Goal: Information Seeking & Learning: Check status

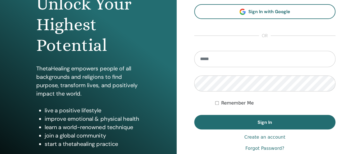
scroll to position [84, 0]
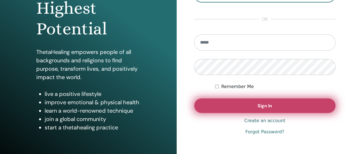
type input "**********"
click at [267, 106] on span "Sign In" at bounding box center [265, 106] width 15 height 6
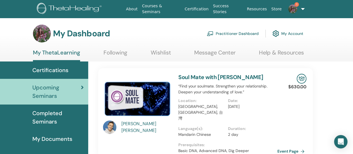
click at [54, 115] on span "Completed Seminars" at bounding box center [57, 117] width 51 height 17
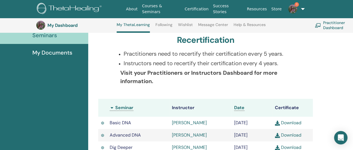
scroll to position [210, 0]
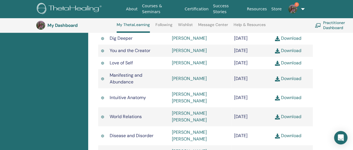
click at [277, 99] on img at bounding box center [277, 97] width 5 height 5
click at [278, 117] on img at bounding box center [277, 116] width 5 height 5
click at [299, 8] on link "1" at bounding box center [295, 9] width 22 height 18
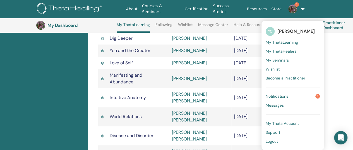
click at [270, 141] on span "Logout" at bounding box center [272, 141] width 12 height 5
